Goal: Information Seeking & Learning: Learn about a topic

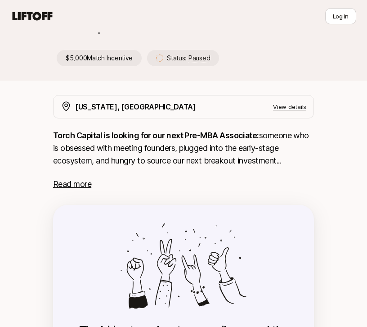
scroll to position [117, 0]
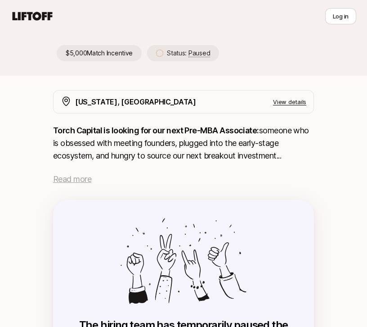
click at [75, 181] on span "Read more" at bounding box center [72, 178] width 38 height 9
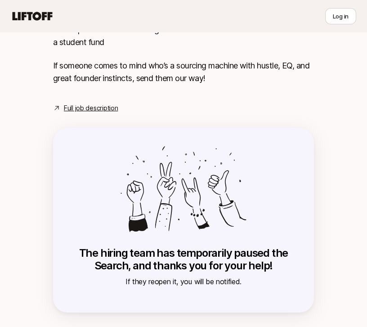
scroll to position [416, 0]
click at [95, 107] on link "Full job description" at bounding box center [91, 108] width 54 height 11
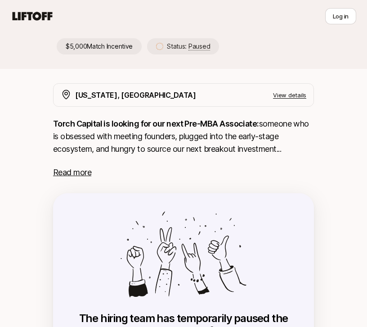
scroll to position [124, 0]
click at [87, 173] on span "Read more" at bounding box center [72, 171] width 38 height 9
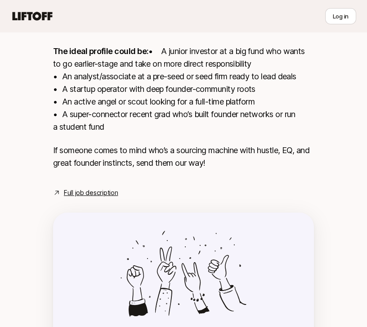
scroll to position [0, 0]
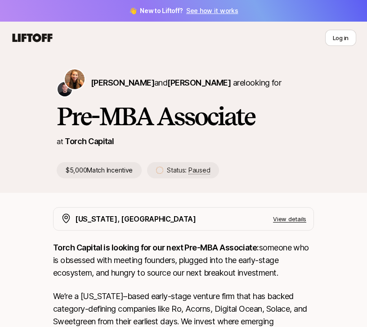
click at [295, 218] on p "View details" at bounding box center [289, 218] width 33 height 9
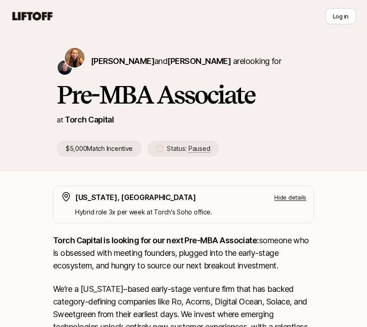
scroll to position [23, 0]
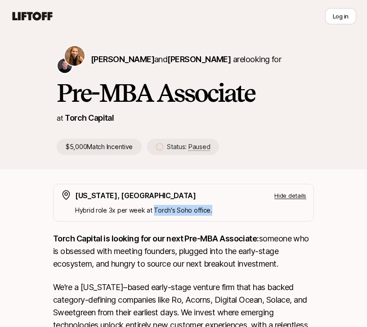
drag, startPoint x: 217, startPoint y: 211, endPoint x: 153, endPoint y: 213, distance: 63.9
click at [153, 213] on p "Hybrid role 3x per week at Torch's Soho office." at bounding box center [190, 210] width 231 height 11
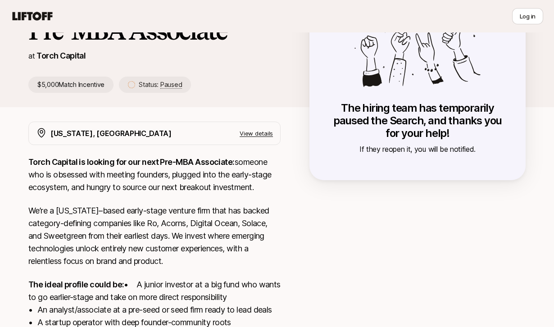
scroll to position [59, 0]
